Goal: Information Seeking & Learning: Learn about a topic

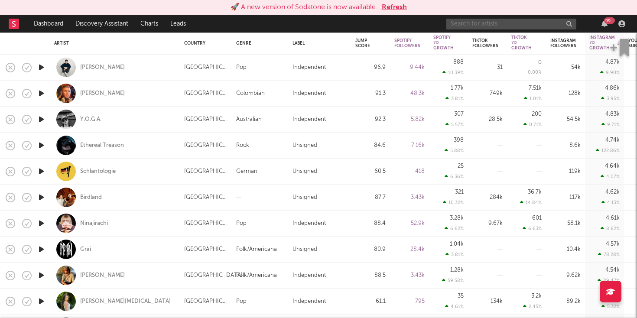
click at [505, 23] on input "text" at bounding box center [512, 24] width 130 height 11
paste input "Two [PERSON_NAME]"
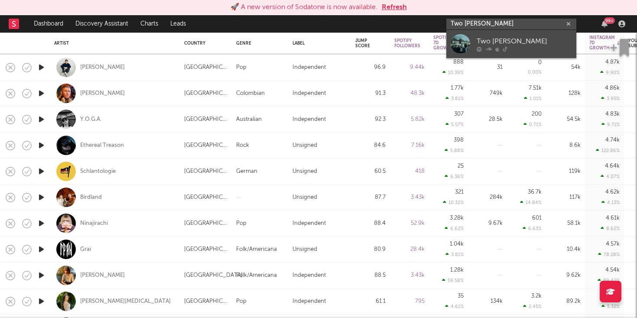
type input "Two [PERSON_NAME]"
click at [479, 47] on icon at bounding box center [479, 48] width 5 height 5
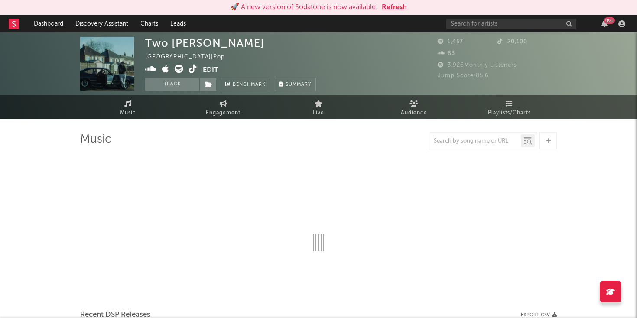
select select "1w"
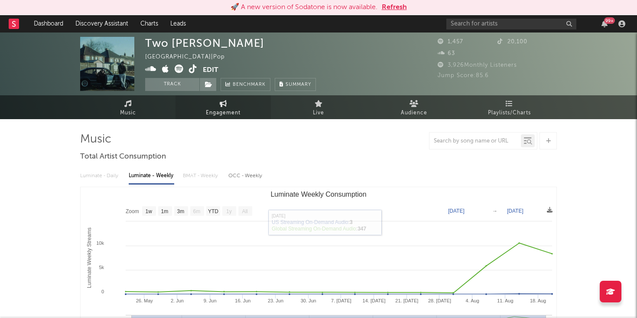
click at [242, 116] on link "Engagement" at bounding box center [223, 107] width 95 height 24
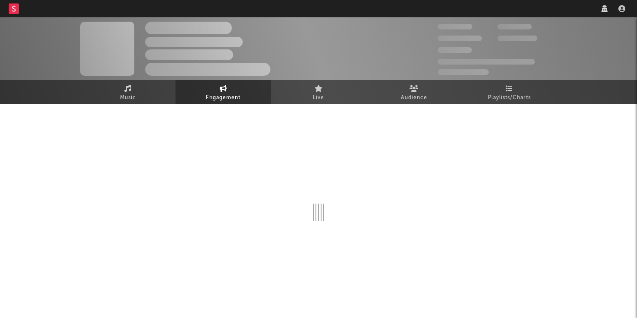
select select "1w"
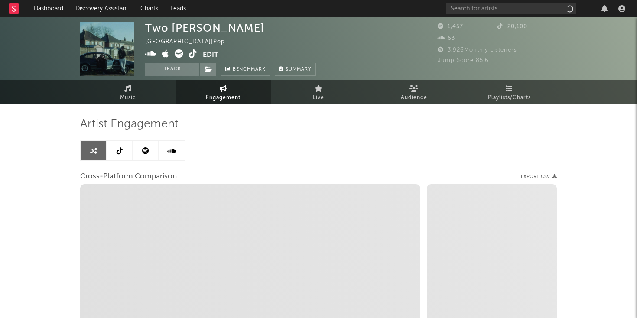
select select "1m"
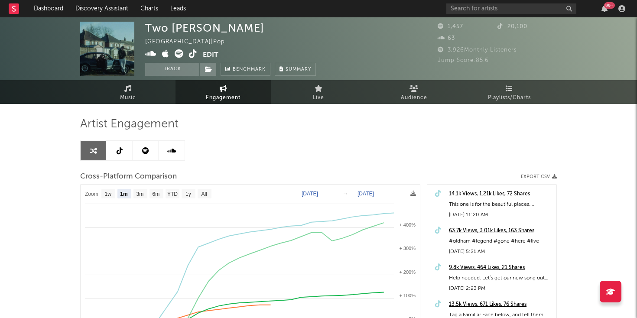
click at [242, 111] on div "Artist Engagement Cross-Platform Comparison Export CSV Zoom 1w 1m 3m 6m YTD 1y …" at bounding box center [318, 275] width 477 height 343
click at [226, 88] on icon at bounding box center [223, 88] width 7 height 7
click at [147, 154] on link at bounding box center [146, 151] width 26 height 20
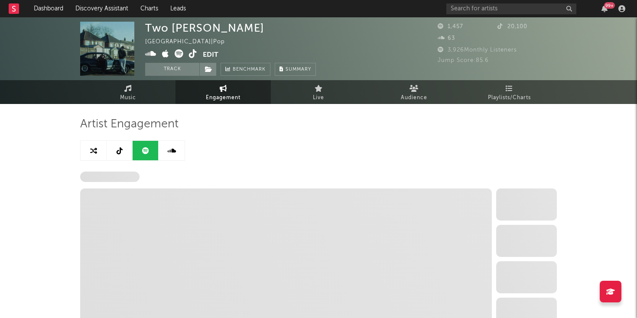
select select "6m"
select select "1w"
